Goal: Find specific page/section: Find specific page/section

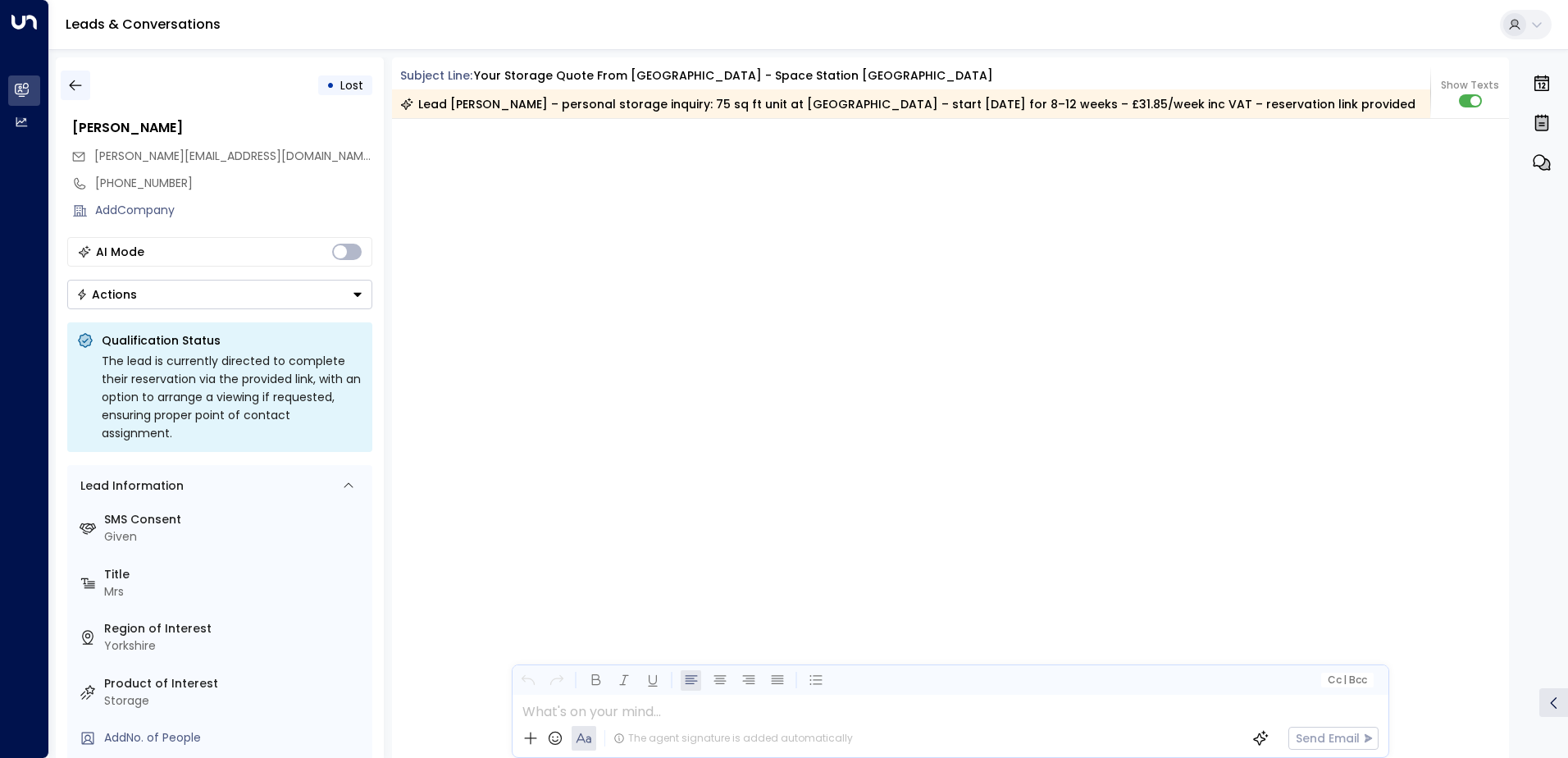
scroll to position [2457, 0]
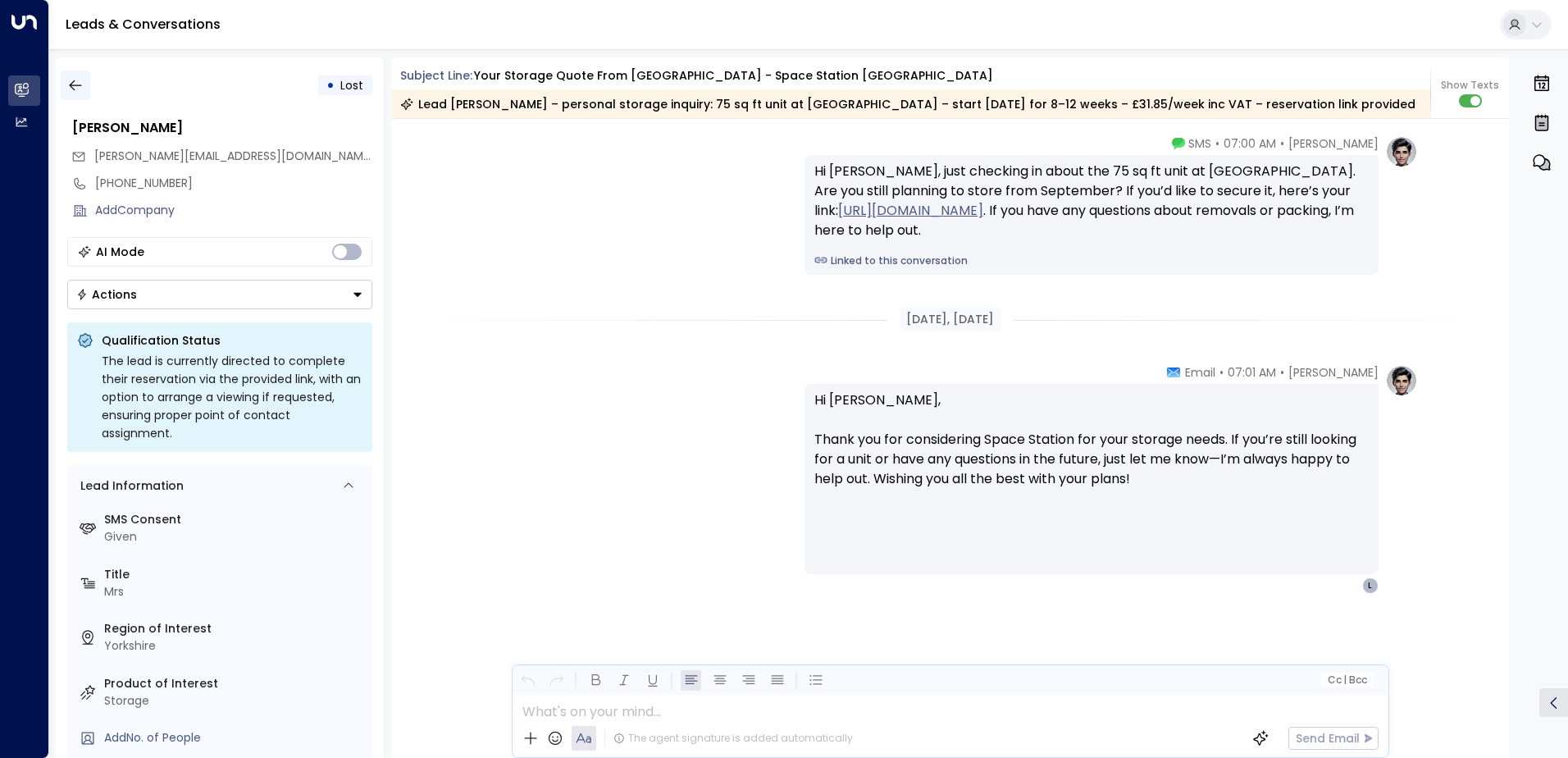
click at [83, 85] on icon "button" at bounding box center [75, 86] width 17 height 17
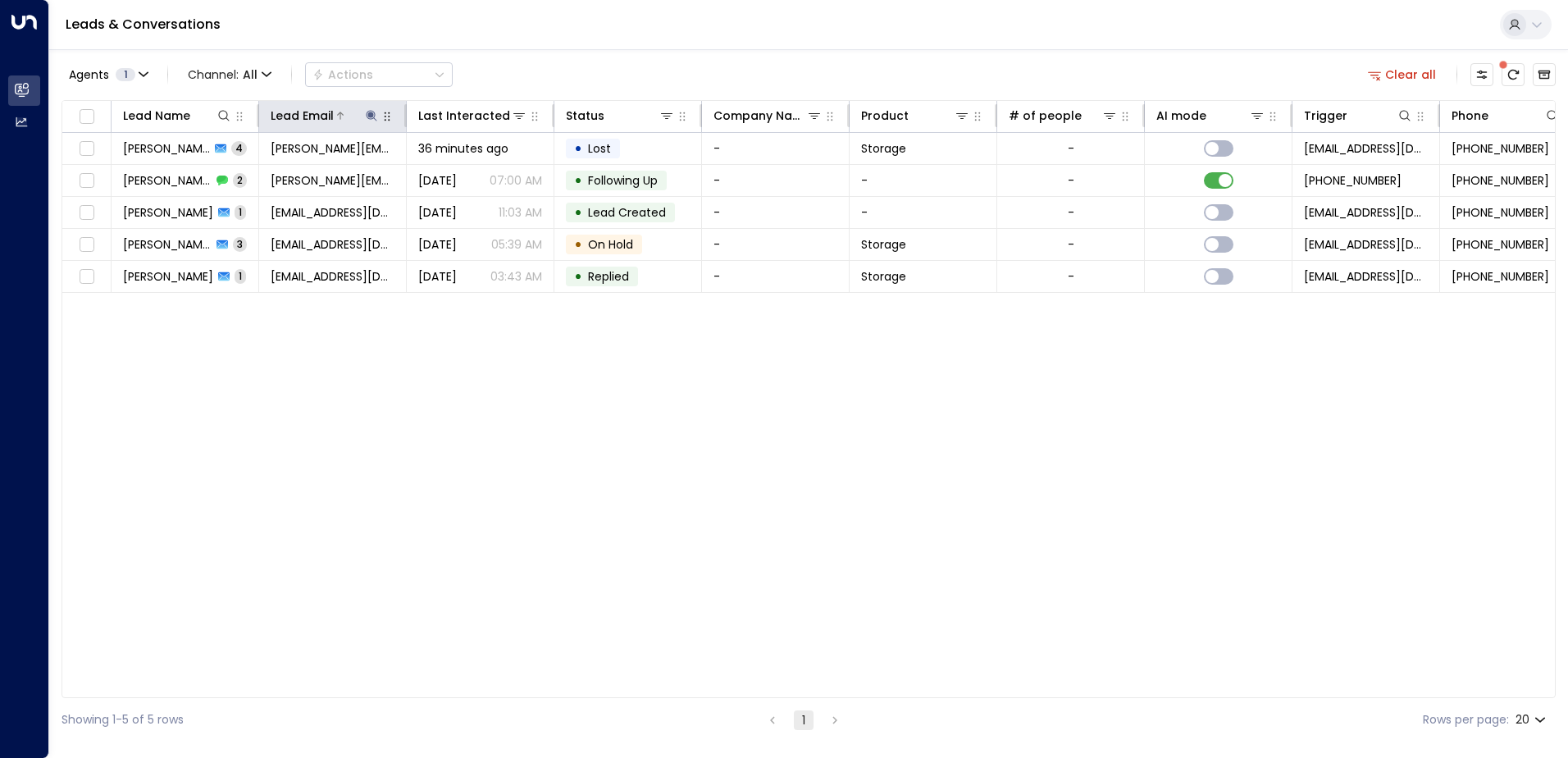
click at [366, 112] on icon at bounding box center [371, 116] width 13 height 13
click at [477, 174] on icon "button" at bounding box center [474, 175] width 11 height 11
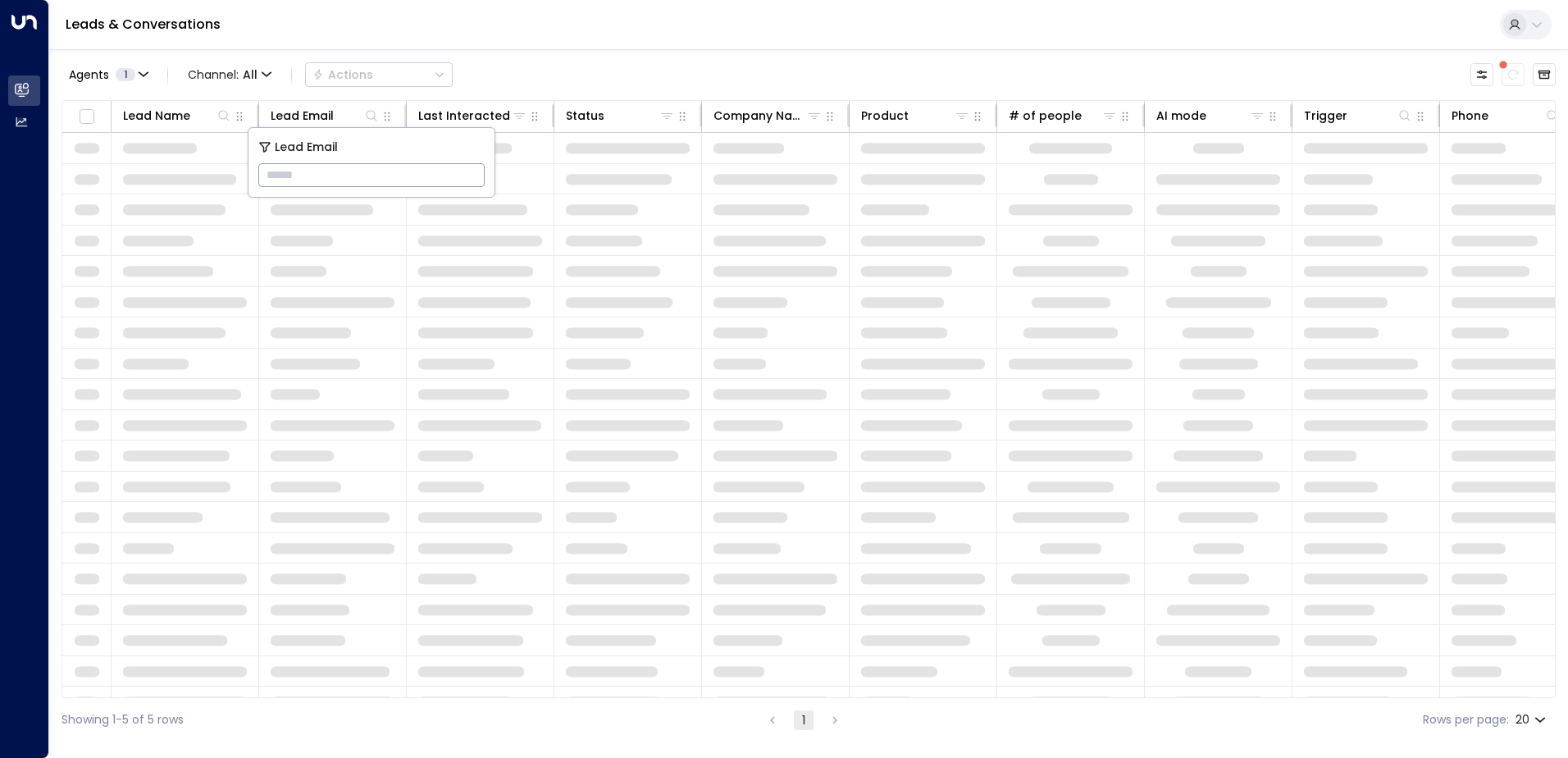
type input "**********"
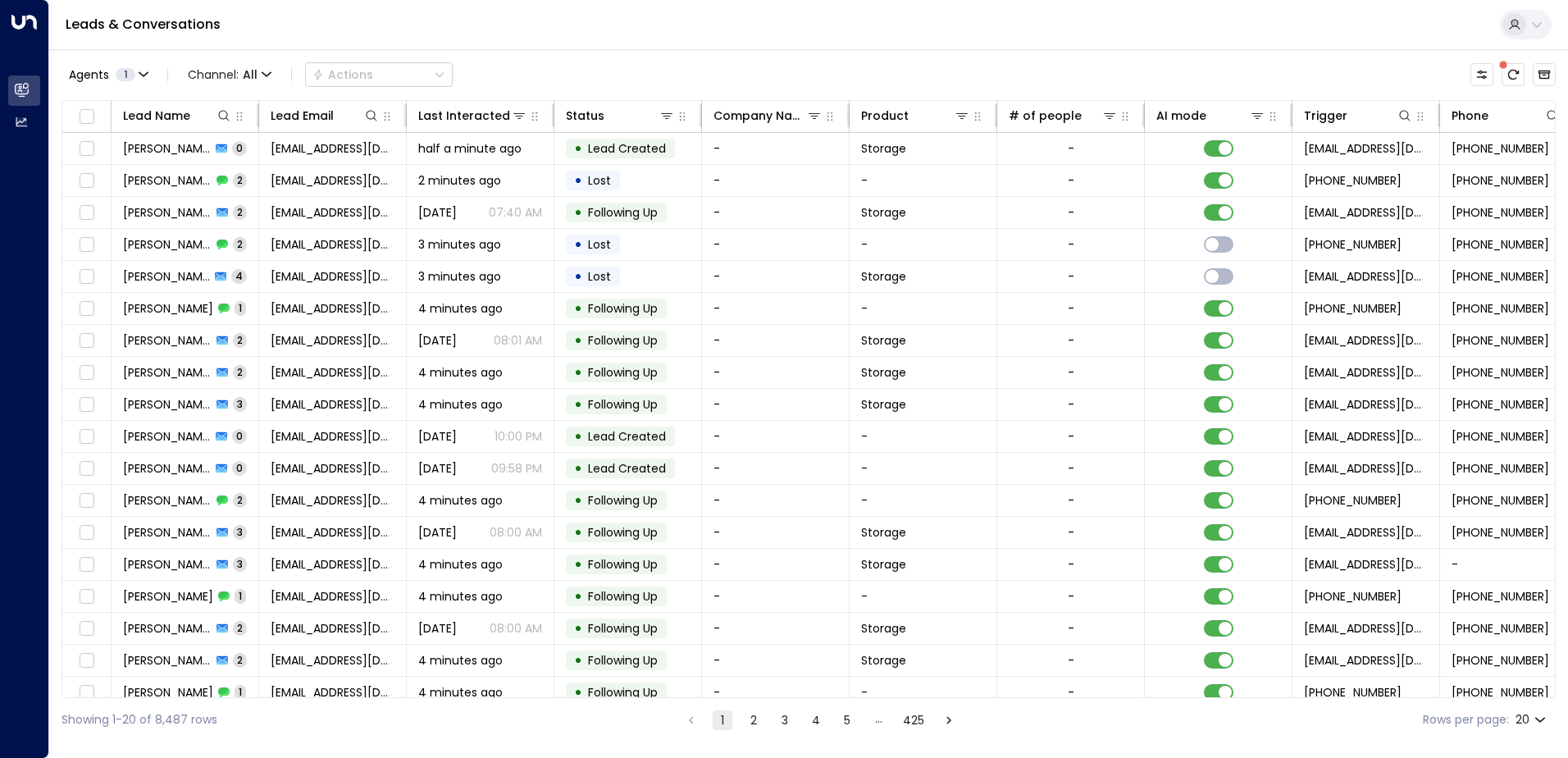
click at [584, 35] on div "Leads & Conversations" at bounding box center [809, 25] width 1519 height 50
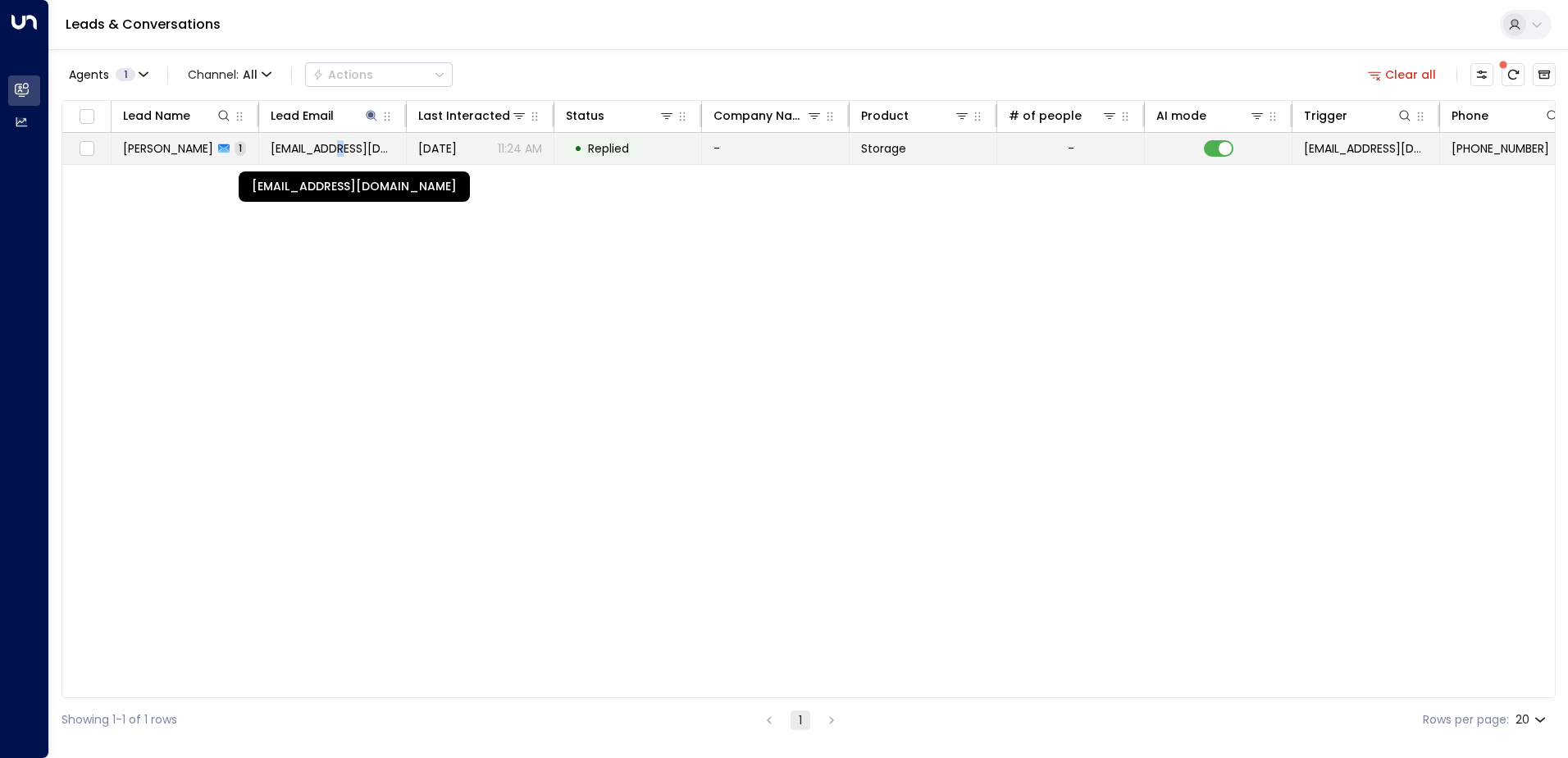
click at [332, 151] on span "[EMAIL_ADDRESS][DOMAIN_NAME]" at bounding box center [333, 148] width 124 height 17
